Goal: Contribute content

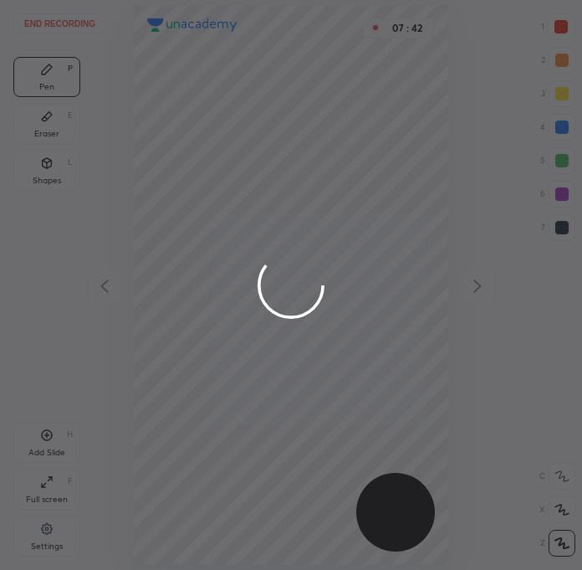
scroll to position [569, 315]
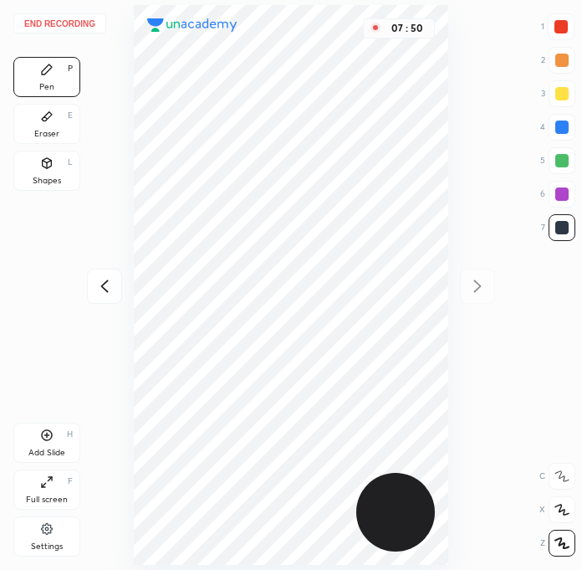
click at [558, 192] on div at bounding box center [562, 193] width 13 height 13
click at [561, 163] on div at bounding box center [562, 160] width 13 height 13
click at [565, 221] on div at bounding box center [562, 227] width 13 height 13
click at [559, 182] on div at bounding box center [562, 194] width 27 height 27
click at [551, 225] on div at bounding box center [562, 227] width 27 height 27
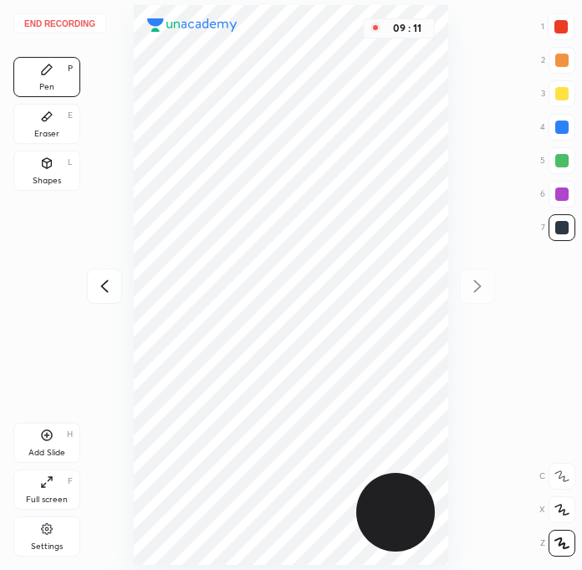
click at [568, 197] on div at bounding box center [562, 193] width 13 height 13
click at [562, 160] on div at bounding box center [562, 160] width 13 height 13
click at [551, 229] on div at bounding box center [562, 227] width 27 height 27
click at [99, 294] on icon at bounding box center [105, 286] width 20 height 20
click at [108, 280] on icon at bounding box center [105, 285] width 8 height 13
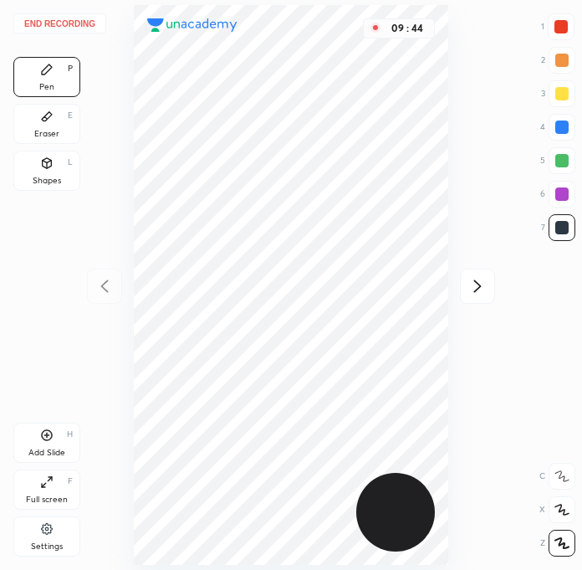
click at [108, 290] on div "End recording 1 2 3 4 5 6 7 R O A L C X Z Erase all C X Z Pen P Eraser E Shapes…" at bounding box center [291, 285] width 582 height 570
click at [476, 272] on div at bounding box center [477, 286] width 35 height 35
click at [564, 33] on div at bounding box center [561, 26] width 13 height 13
click at [474, 297] on div at bounding box center [477, 286] width 35 height 35
click at [463, 289] on div "End recording 1 2 3 4 5 6 7 R O A L C X Z Erase all C X Z Pen P Eraser E Shapes…" at bounding box center [291, 285] width 582 height 570
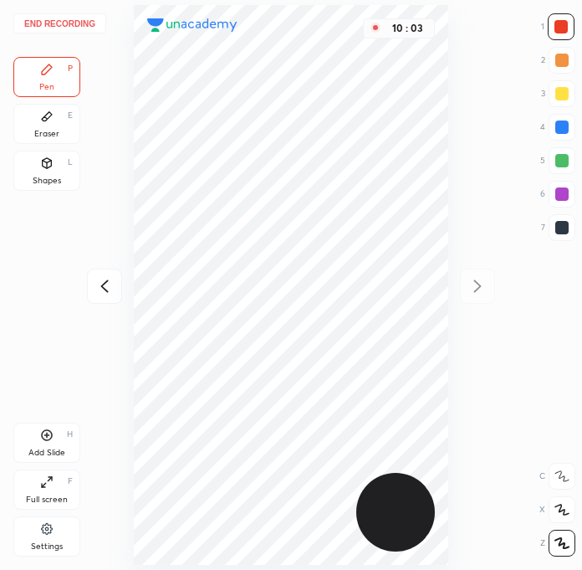
click at [462, 289] on div "End recording 1 2 3 4 5 6 7 R O A L C X Z Erase all C X Z Pen P Eraser E Shapes…" at bounding box center [291, 285] width 582 height 570
click at [475, 285] on div "End recording 1 2 3 4 5 6 7 R O A L C X Z Erase all C X Z Pen P Eraser E Shapes…" at bounding box center [291, 285] width 582 height 570
click at [485, 279] on div "End recording 1 2 3 4 5 6 7 R O A L C X Z Erase all C X Z Pen P Eraser E Shapes…" at bounding box center [291, 285] width 582 height 570
click at [482, 279] on div "End recording 1 2 3 4 5 6 7 R O A L C X Z Erase all C X Z Pen P Eraser E Shapes…" at bounding box center [291, 285] width 582 height 570
click at [110, 289] on icon at bounding box center [105, 286] width 20 height 20
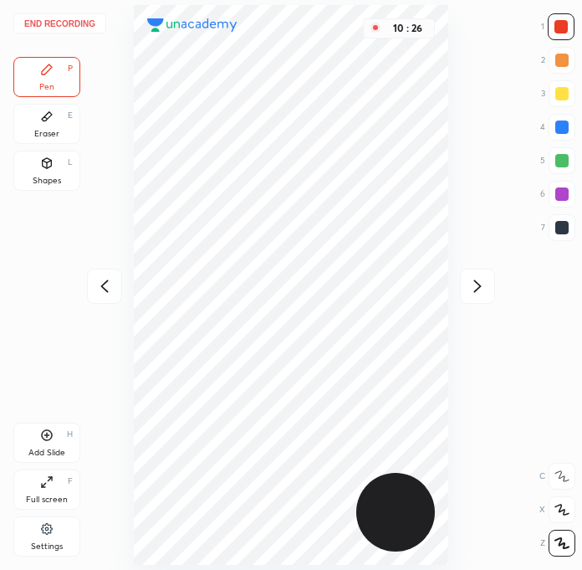
click at [103, 284] on icon at bounding box center [105, 285] width 8 height 13
click at [55, 431] on div "Add Slide H" at bounding box center [46, 443] width 67 height 40
click at [560, 228] on div at bounding box center [562, 227] width 13 height 13
click at [572, 17] on div at bounding box center [561, 26] width 27 height 27
click at [563, 223] on div at bounding box center [562, 227] width 13 height 13
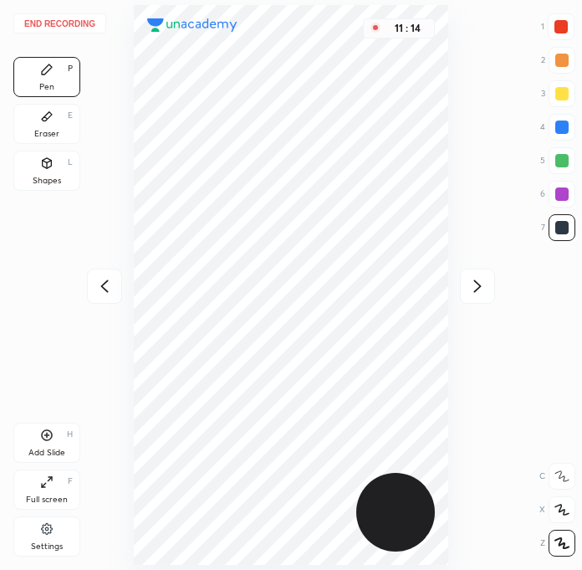
click at [81, 20] on button "End recording" at bounding box center [59, 23] width 93 height 20
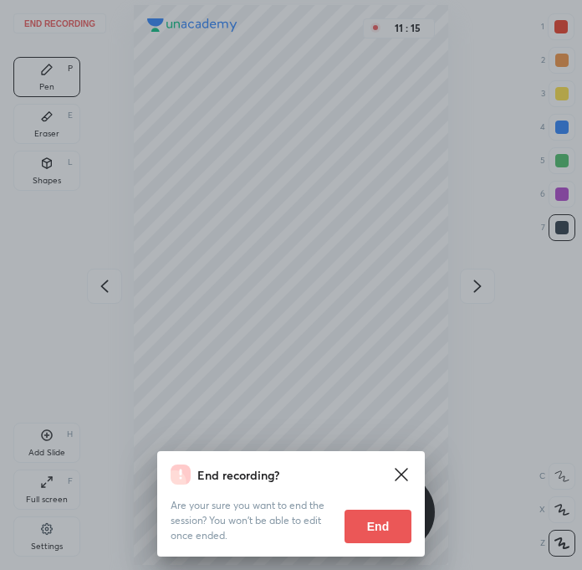
click at [366, 533] on button "End" at bounding box center [378, 526] width 67 height 33
